Goal: Task Accomplishment & Management: Manage account settings

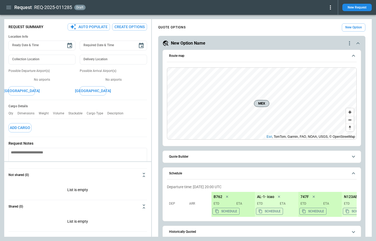
click at [6, 6] on icon "button" at bounding box center [9, 7] width 6 height 6
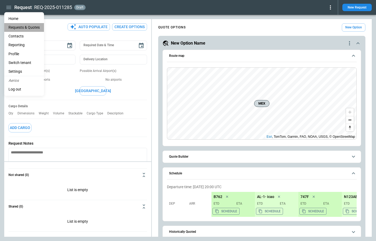
click at [14, 27] on Quotes "Requests & Quotes" at bounding box center [24, 27] width 40 height 9
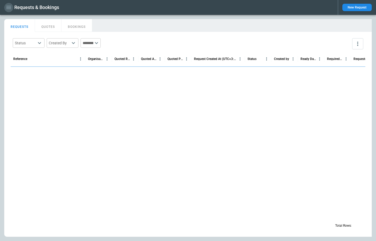
click at [9, 7] on icon "button" at bounding box center [8, 7] width 5 height 3
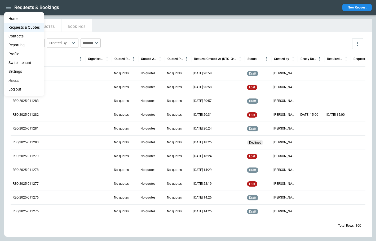
click at [13, 19] on li "Home" at bounding box center [24, 18] width 40 height 9
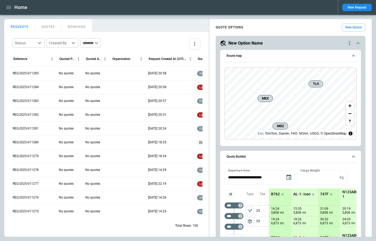
click at [263, 66] on div "FindBorderBarSize REQUESTS QUOTES BOOKINGS Status ​ Created By ​ ​ Reference Qu…" at bounding box center [187, 127] width 367 height 217
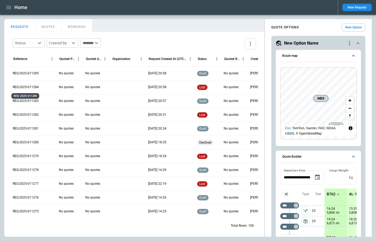
click at [33, 88] on p "REQ-2025-011284" at bounding box center [26, 87] width 26 height 5
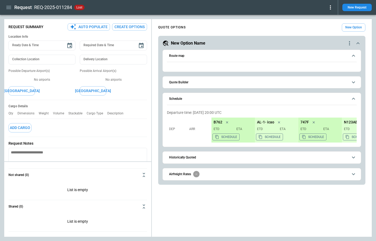
type textarea "*"
type input "**********"
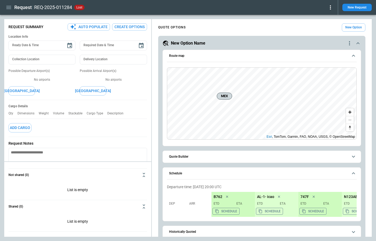
click at [263, 8] on icon at bounding box center [330, 7] width 6 height 6
click at [263, 16] on button "Reopen" at bounding box center [324, 17] width 17 height 8
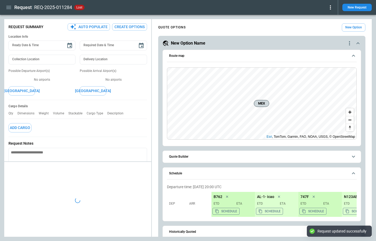
click at [263, 6] on icon at bounding box center [330, 7] width 6 height 6
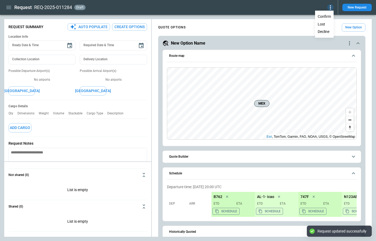
click at [113, 9] on div at bounding box center [188, 120] width 376 height 241
click at [263, 8] on icon at bounding box center [330, 7] width 6 height 6
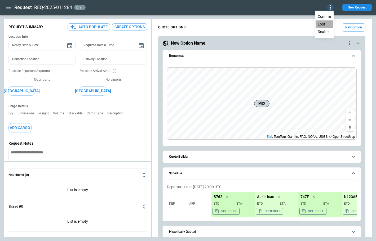
click at [263, 24] on button "Lost" at bounding box center [323, 24] width 17 height 8
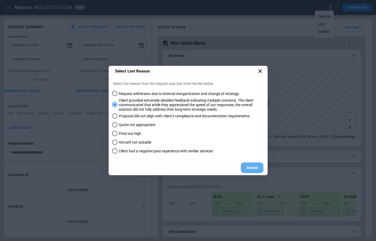
click at [252, 167] on button "Submit" at bounding box center [252, 167] width 23 height 11
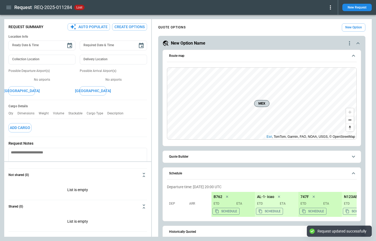
type textarea "*"
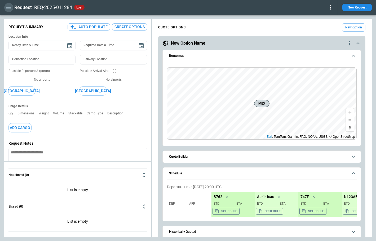
click at [8, 4] on button "button" at bounding box center [8, 7] width 9 height 9
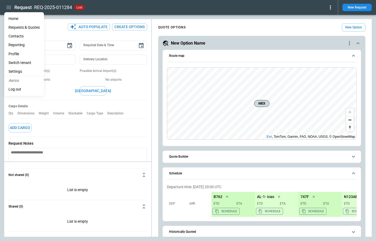
click at [19, 43] on li "Reporting" at bounding box center [24, 45] width 40 height 9
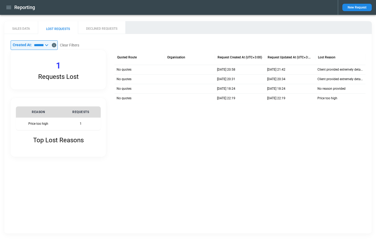
click at [50, 45] on icon at bounding box center [46, 45] width 6 height 6
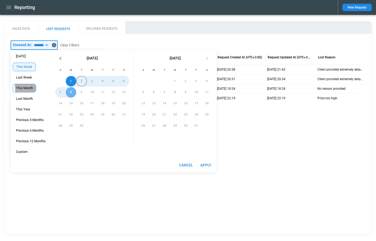
click at [32, 86] on span "This Month" at bounding box center [24, 88] width 23 height 4
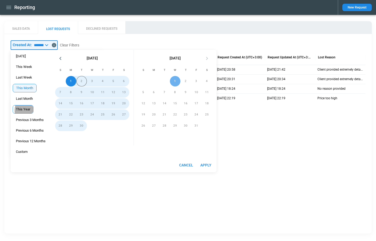
click at [27, 110] on span "This Year" at bounding box center [23, 109] width 20 height 4
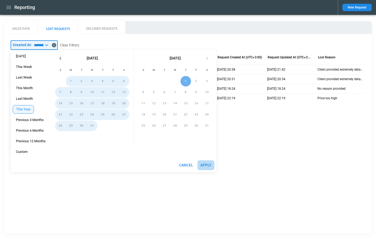
click at [207, 164] on button "Apply" at bounding box center [205, 165] width 17 height 10
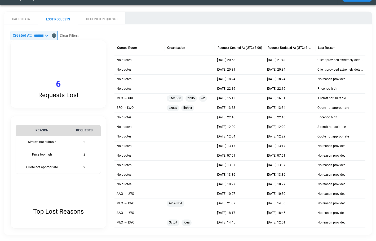
click at [50, 37] on icon at bounding box center [46, 35] width 6 height 6
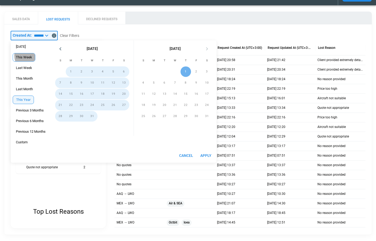
click at [26, 55] on span "This Week" at bounding box center [24, 57] width 22 height 4
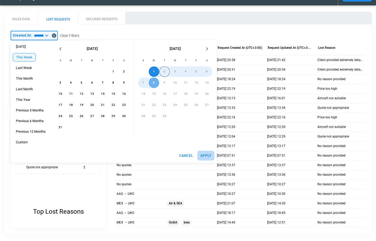
click at [203, 155] on button "Apply" at bounding box center [205, 155] width 17 height 10
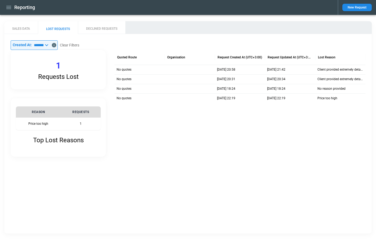
click at [50, 46] on icon at bounding box center [46, 45] width 6 height 6
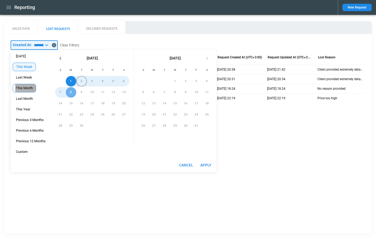
click at [36, 88] on div "This Month" at bounding box center [24, 88] width 23 height 8
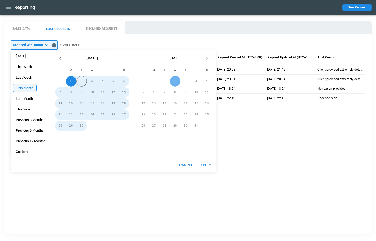
click at [207, 164] on button "Apply" at bounding box center [205, 165] width 17 height 10
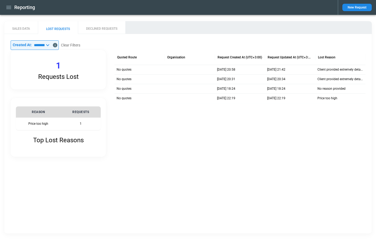
click at [51, 45] on icon at bounding box center [48, 45] width 6 height 6
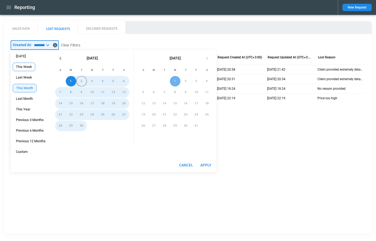
click at [27, 68] on span "This Week" at bounding box center [24, 67] width 22 height 4
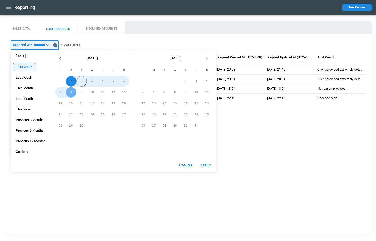
click at [207, 165] on button "Apply" at bounding box center [205, 165] width 17 height 10
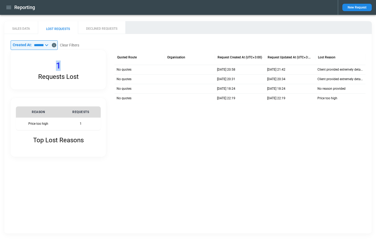
drag, startPoint x: 56, startPoint y: 64, endPoint x: 63, endPoint y: 65, distance: 7.5
click at [63, 65] on div "Requests Lost 1" at bounding box center [58, 69] width 95 height 39
click at [145, 116] on div at bounding box center [239, 130] width 251 height 54
click at [50, 45] on icon at bounding box center [46, 45] width 6 height 6
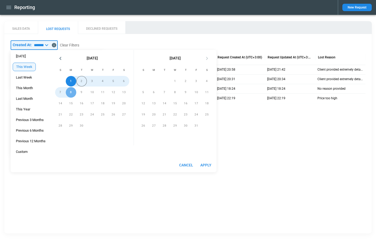
click at [246, 171] on div "SALES DATA LOST REQUESTS DECLINED REQUESTS ​ Created At: ********* ​ Clear Filt…" at bounding box center [187, 127] width 367 height 212
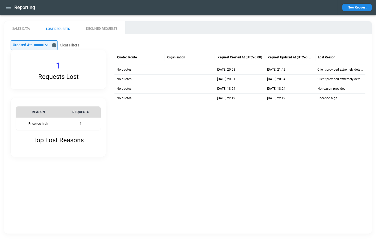
click at [43, 45] on input "*********" at bounding box center [38, 45] width 12 height 10
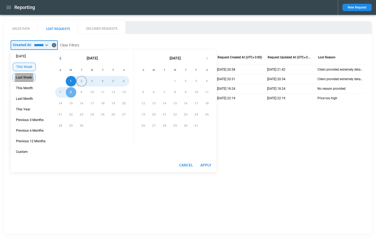
click at [24, 78] on span "Last Week" at bounding box center [24, 77] width 22 height 4
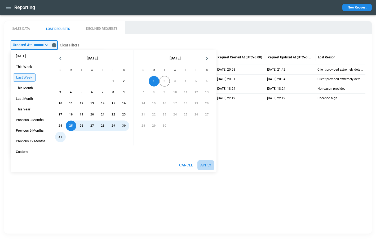
click at [203, 168] on button "Apply" at bounding box center [205, 165] width 17 height 10
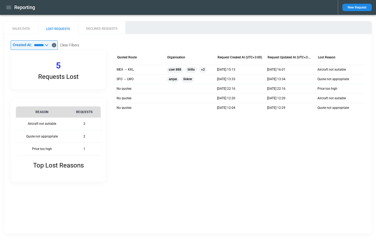
click at [50, 43] on icon at bounding box center [46, 45] width 6 height 6
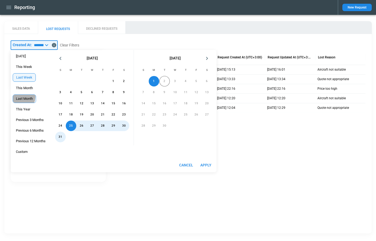
click at [23, 96] on div "Last Month" at bounding box center [24, 98] width 23 height 8
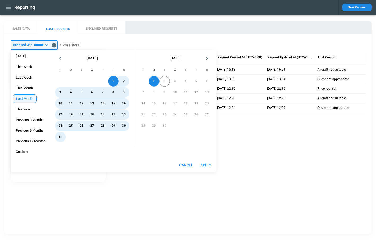
click at [206, 164] on button "Apply" at bounding box center [205, 165] width 17 height 10
type input "**********"
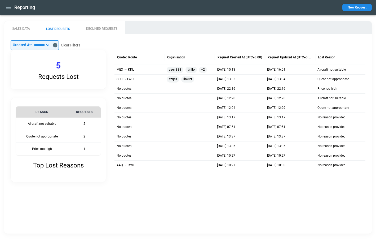
click at [51, 45] on icon at bounding box center [48, 45] width 6 height 6
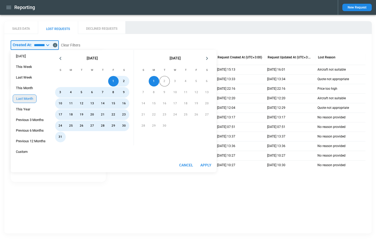
click at [26, 101] on div "Last Month" at bounding box center [25, 98] width 24 height 8
click at [200, 165] on button "Apply" at bounding box center [205, 165] width 17 height 10
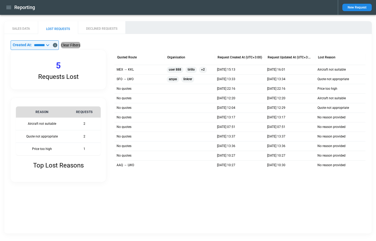
click at [74, 46] on button "Clear Filters" at bounding box center [70, 45] width 19 height 7
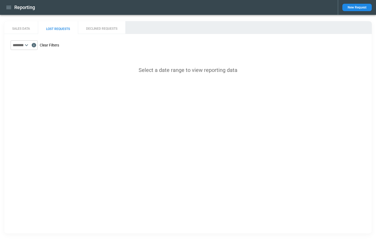
click at [59, 45] on button "Clear Filters" at bounding box center [49, 45] width 19 height 7
click at [30, 46] on icon at bounding box center [26, 45] width 6 height 6
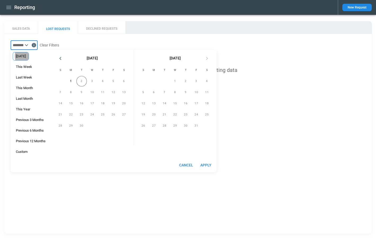
click at [26, 56] on span "[DATE]" at bounding box center [21, 56] width 16 height 4
click at [208, 166] on button "Apply" at bounding box center [205, 165] width 17 height 10
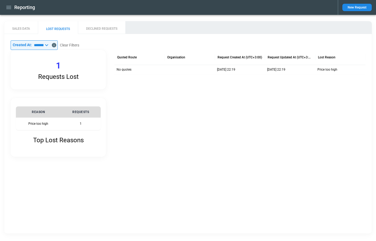
click at [50, 45] on icon at bounding box center [46, 45] width 6 height 6
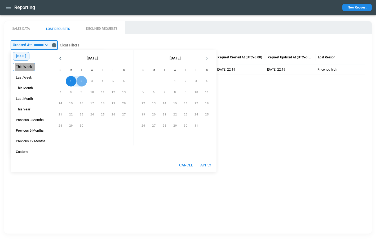
click at [27, 66] on span "This Week" at bounding box center [24, 67] width 22 height 4
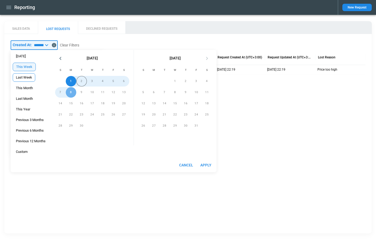
click at [27, 77] on span "Last Week" at bounding box center [24, 77] width 22 height 4
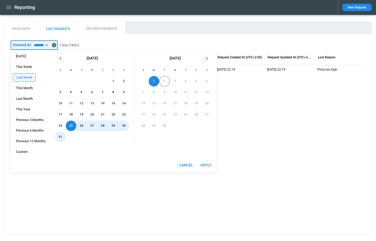
click at [210, 165] on button "Apply" at bounding box center [205, 165] width 17 height 10
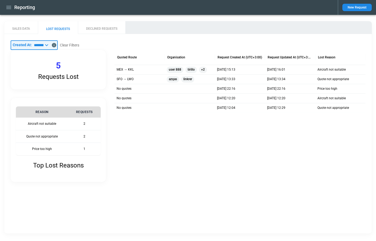
click at [43, 47] on input "*********" at bounding box center [38, 45] width 12 height 10
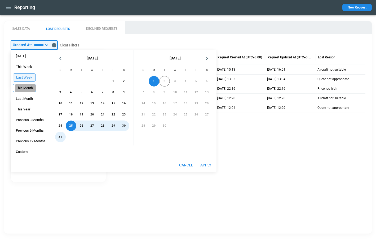
click at [30, 88] on span "This Month" at bounding box center [24, 88] width 23 height 4
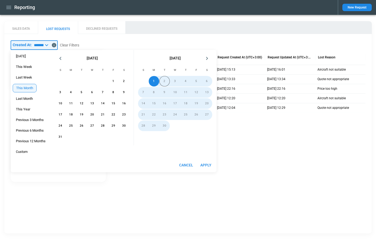
click at [204, 162] on button "Apply" at bounding box center [205, 165] width 17 height 10
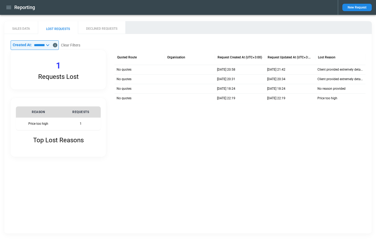
click at [44, 45] on input "**********" at bounding box center [38, 45] width 13 height 10
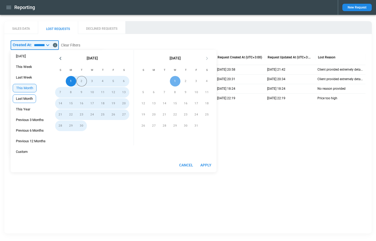
click at [27, 97] on span "Last Month" at bounding box center [24, 98] width 23 height 4
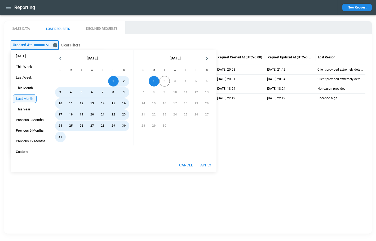
click at [207, 164] on button "Apply" at bounding box center [205, 165] width 17 height 10
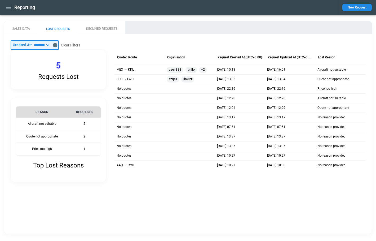
click at [45, 46] on input "**********" at bounding box center [38, 45] width 13 height 10
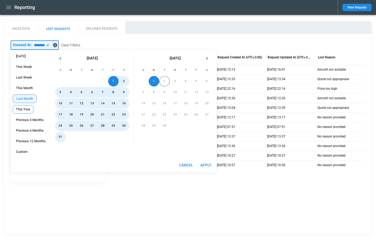
click at [26, 109] on span "This Year" at bounding box center [23, 109] width 20 height 4
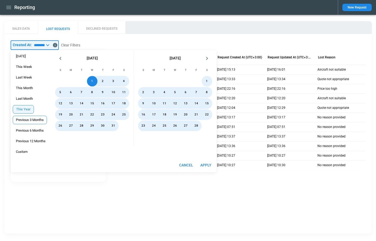
click at [33, 122] on div "Previous 3 Months" at bounding box center [30, 119] width 34 height 8
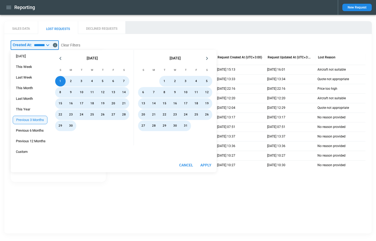
click at [206, 167] on button "Apply" at bounding box center [205, 165] width 17 height 10
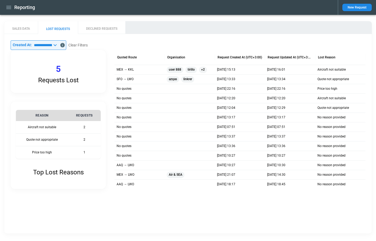
click at [58, 45] on icon at bounding box center [55, 45] width 6 height 6
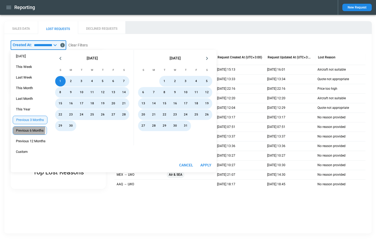
click at [22, 129] on span "Previous 6 Months" at bounding box center [30, 130] width 34 height 4
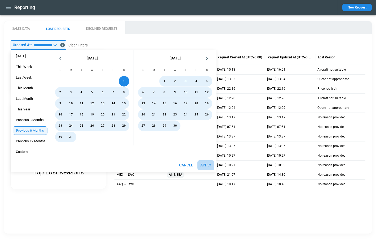
click at [206, 166] on button "Apply" at bounding box center [205, 165] width 17 height 10
type input "**********"
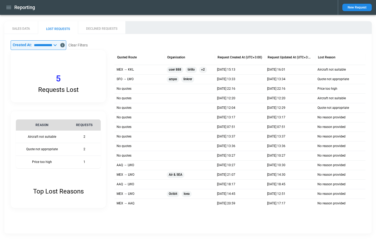
click at [57, 46] on icon at bounding box center [55, 45] width 3 height 2
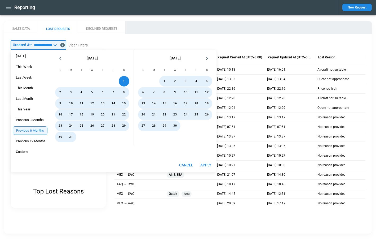
click at [178, 28] on div "SALES DATA LOST REQUESTS DECLINED REQUESTS" at bounding box center [187, 27] width 367 height 13
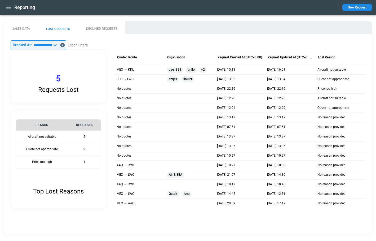
click at [57, 45] on icon at bounding box center [55, 45] width 3 height 2
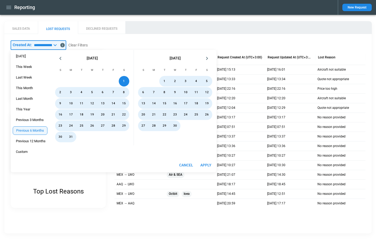
click at [208, 57] on icon "Next month" at bounding box center [207, 58] width 6 height 6
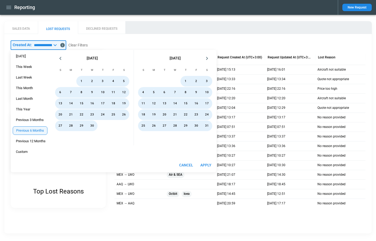
click at [208, 57] on icon "Next month" at bounding box center [207, 58] width 6 height 6
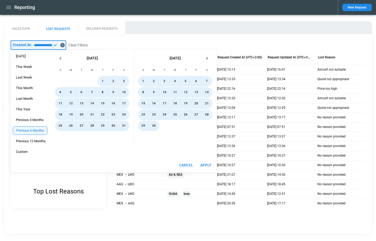
click at [208, 57] on icon "Next month" at bounding box center [207, 58] width 6 height 6
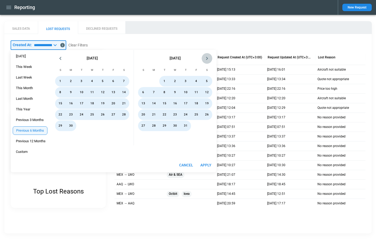
click at [208, 57] on icon "Next month" at bounding box center [207, 58] width 6 height 6
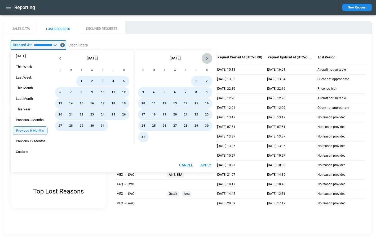
click at [208, 57] on icon "Next month" at bounding box center [207, 58] width 6 height 6
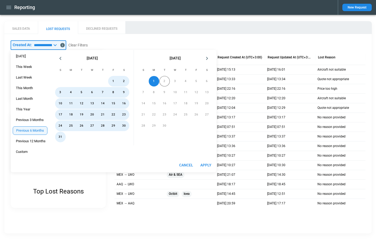
click at [62, 58] on icon "Previous month" at bounding box center [60, 58] width 6 height 6
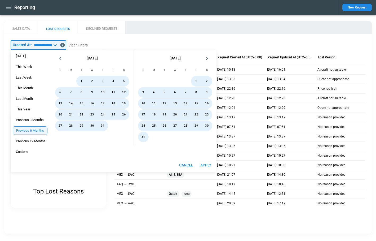
click at [64, 58] on icon "Previous month" at bounding box center [60, 58] width 6 height 6
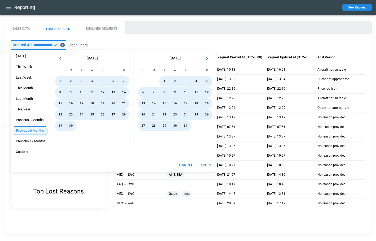
click at [64, 58] on icon "Previous month" at bounding box center [60, 58] width 6 height 6
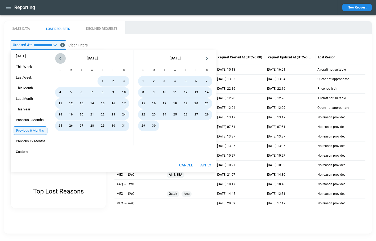
click at [64, 58] on icon "Previous month" at bounding box center [60, 58] width 6 height 6
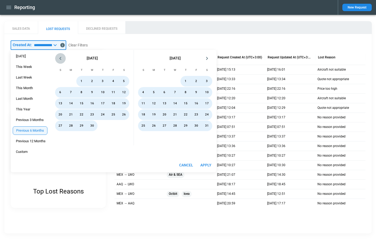
click at [64, 58] on icon "Previous month" at bounding box center [60, 58] width 6 height 6
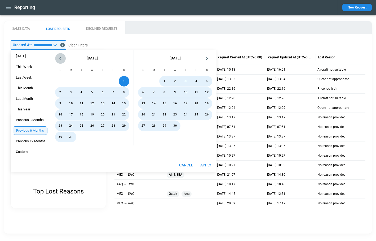
click at [64, 58] on icon "Previous month" at bounding box center [60, 58] width 6 height 6
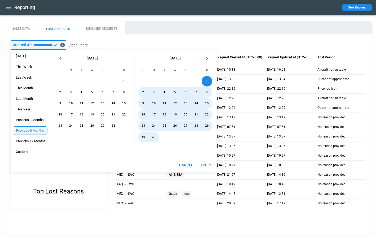
click at [238, 18] on main "**********" at bounding box center [188, 127] width 376 height 225
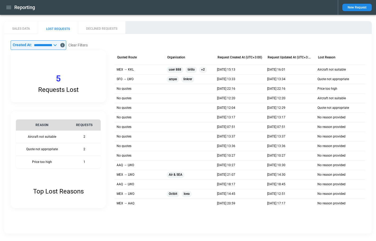
click at [145, 79] on div "SFO → LWO" at bounding box center [139, 79] width 50 height 10
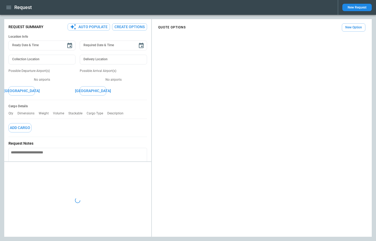
type textarea "*"
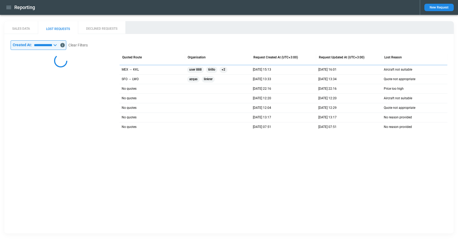
click at [10, 5] on icon "button" at bounding box center [9, 7] width 6 height 6
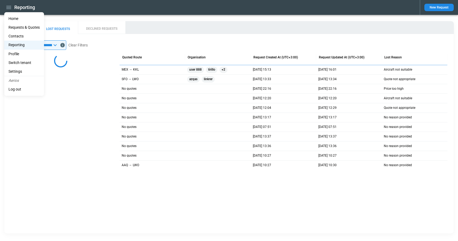
click at [17, 18] on li "Home" at bounding box center [24, 18] width 40 height 9
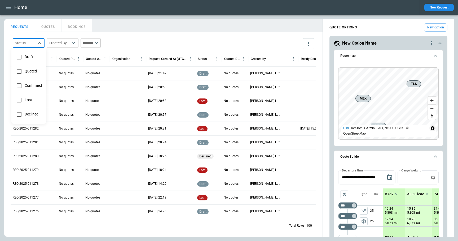
click at [37, 41] on body "Home New Request FindBorderBarSize REQUESTS QUOTES BOOKINGS Status ​ Created By…" at bounding box center [229, 120] width 458 height 241
click at [29, 97] on li "Lost" at bounding box center [28, 100] width 35 height 14
type input "****"
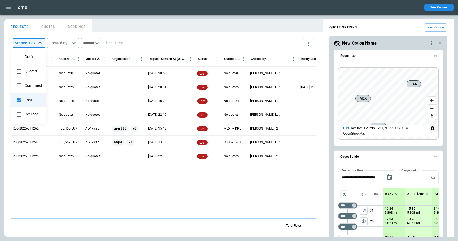
click at [96, 44] on div at bounding box center [229, 120] width 458 height 241
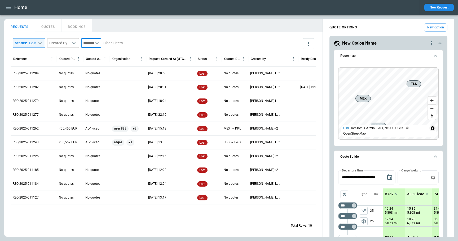
click at [94, 43] on input "text" at bounding box center [87, 43] width 13 height 10
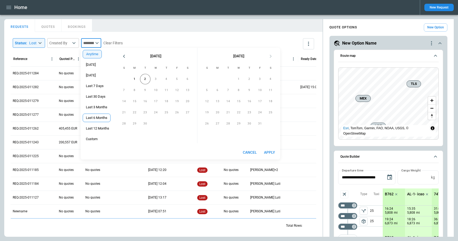
click at [100, 117] on span "Last 6 Months" at bounding box center [96, 117] width 27 height 4
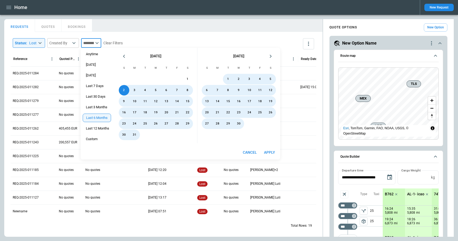
click at [268, 154] on button "Apply" at bounding box center [269, 152] width 17 height 10
type input "**********"
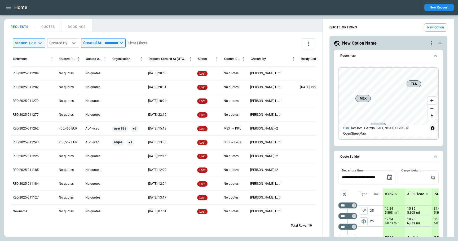
scroll to position [100, 0]
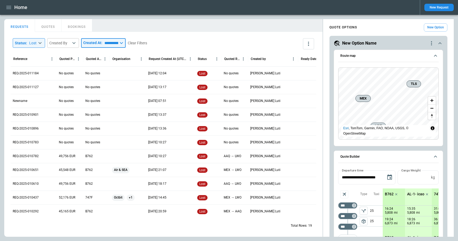
click at [118, 43] on input "**********" at bounding box center [110, 43] width 16 height 10
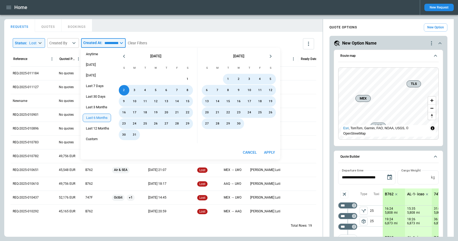
click at [125, 56] on icon "Previous month" at bounding box center [124, 56] width 6 height 6
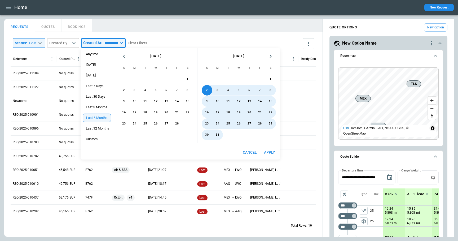
click at [272, 57] on icon "Next month" at bounding box center [270, 56] width 6 height 6
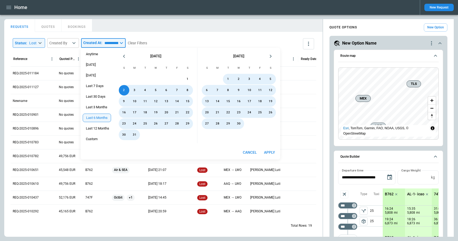
click at [272, 57] on icon "Next month" at bounding box center [270, 56] width 6 height 6
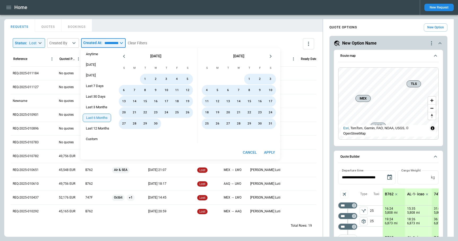
click at [272, 57] on icon "Next month" at bounding box center [270, 56] width 6 height 6
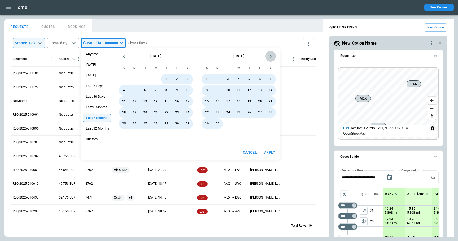
click at [272, 57] on icon "Next month" at bounding box center [270, 56] width 6 height 6
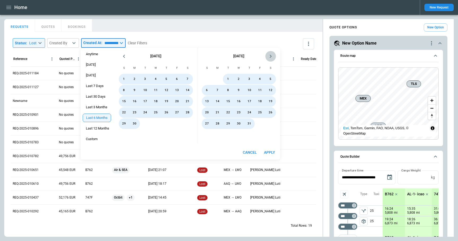
click at [272, 57] on icon "Next month" at bounding box center [270, 56] width 6 height 6
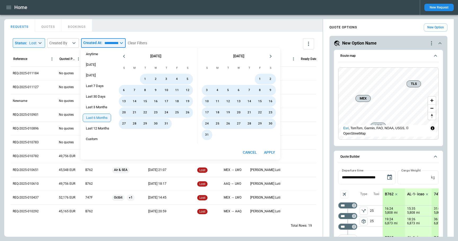
click at [260, 39] on div "**********" at bounding box center [163, 43] width 305 height 15
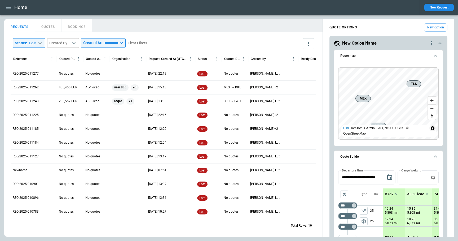
scroll to position [0, 0]
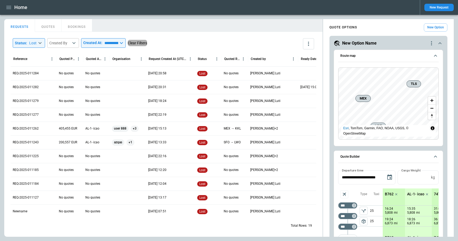
click at [147, 42] on button "Clear Filters" at bounding box center [137, 43] width 19 height 7
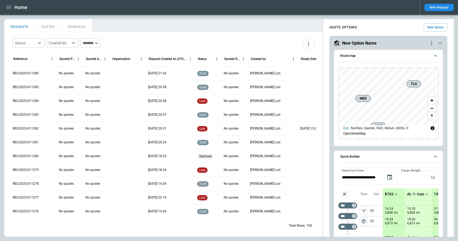
click at [9, 7] on icon "button" at bounding box center [9, 7] width 6 height 6
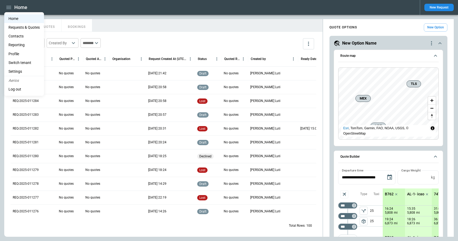
click at [22, 45] on li "Reporting" at bounding box center [24, 45] width 40 height 9
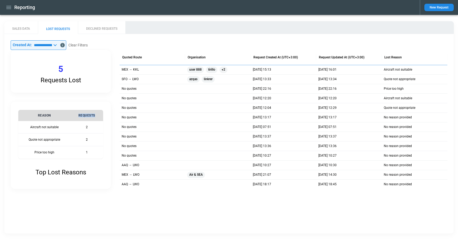
drag, startPoint x: 77, startPoint y: 114, endPoint x: 96, endPoint y: 114, distance: 18.8
click at [96, 114] on th "REQUESTS" at bounding box center [86, 115] width 33 height 11
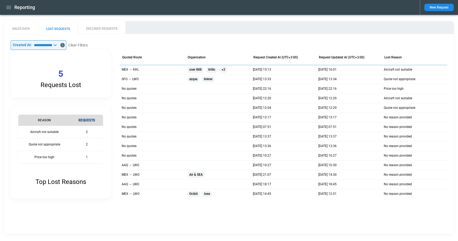
copy th "REQUESTS"
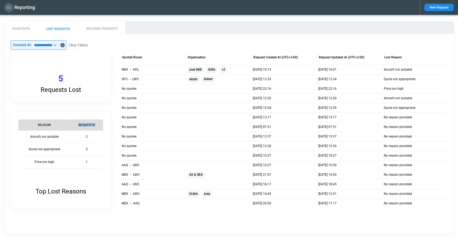
click at [8, 11] on button "button" at bounding box center [8, 7] width 9 height 9
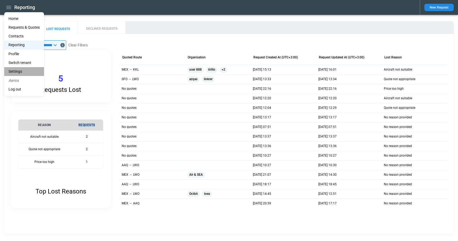
click at [20, 69] on li "Settings" at bounding box center [24, 71] width 40 height 9
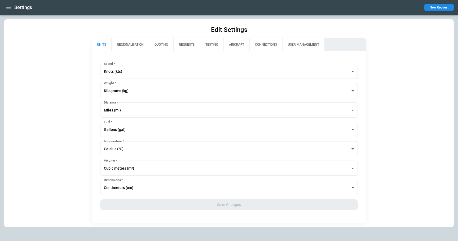
click at [124, 47] on button "REGIONALISATION" at bounding box center [130, 44] width 38 height 13
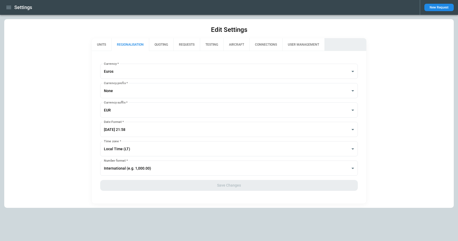
click at [167, 50] on button "QUOTING" at bounding box center [161, 44] width 24 height 13
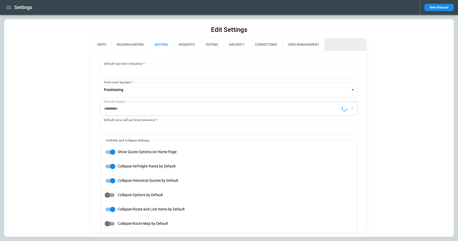
type input "**********"
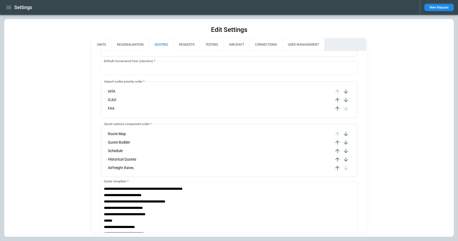
scroll to position [195, 0]
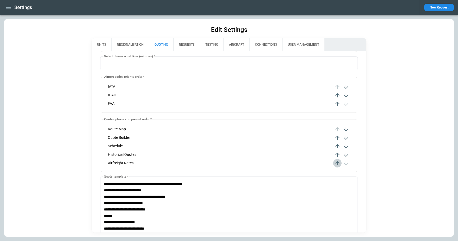
click at [339, 162] on icon "button" at bounding box center [337, 163] width 4 height 4
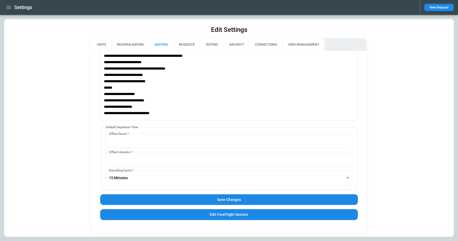
click at [241, 200] on button "Save Changes" at bounding box center [229, 199] width 258 height 11
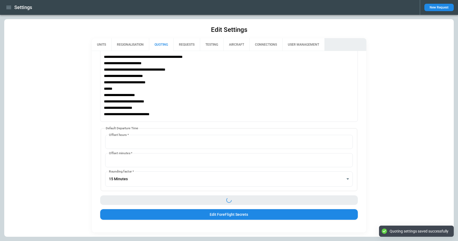
scroll to position [323, 0]
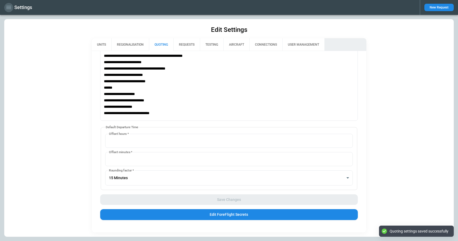
click at [10, 8] on icon "button" at bounding box center [8, 7] width 5 height 3
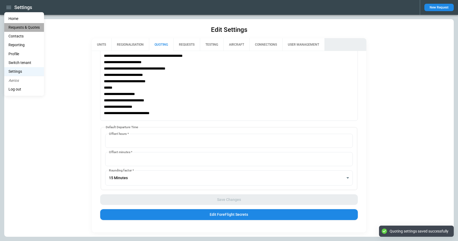
click at [13, 23] on Quotes "Requests & Quotes" at bounding box center [24, 27] width 40 height 9
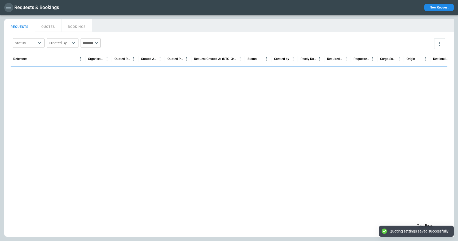
click at [8, 10] on icon "button" at bounding box center [9, 7] width 6 height 6
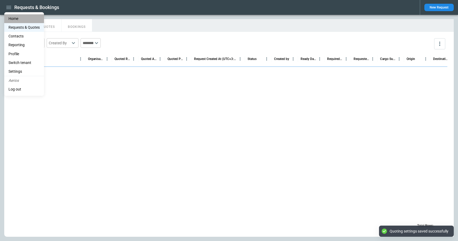
click at [12, 19] on li "Home" at bounding box center [24, 18] width 40 height 9
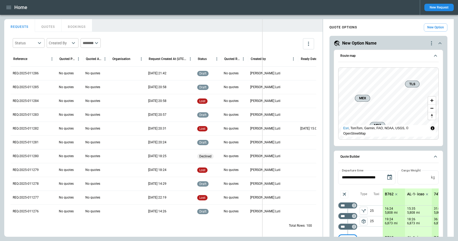
click at [262, 29] on div "FindBorderBarSize REQUESTS QUOTES BOOKINGS Status ​ Created By ​ ​ Reference Qu…" at bounding box center [228, 127] width 449 height 217
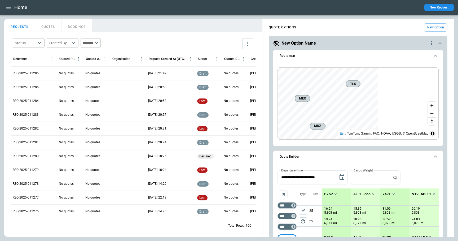
click at [431, 8] on button "New Request" at bounding box center [438, 7] width 29 height 7
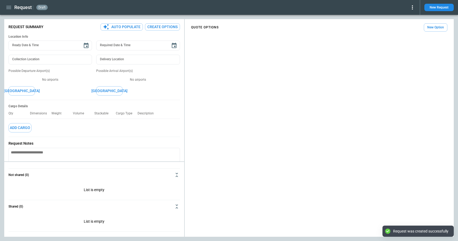
type textarea "*"
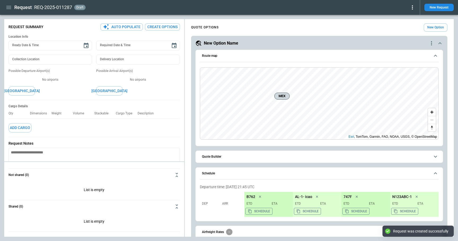
scroll to position [24, 0]
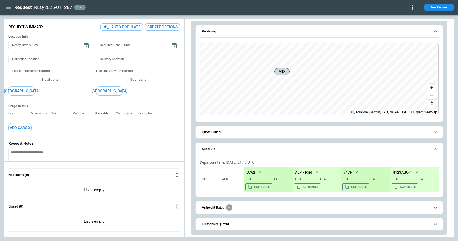
click at [247, 207] on span "Airfreight Rates" at bounding box center [316, 207] width 228 height 6
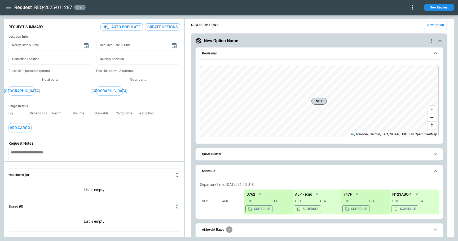
scroll to position [0, 0]
